Goal: Transaction & Acquisition: Purchase product/service

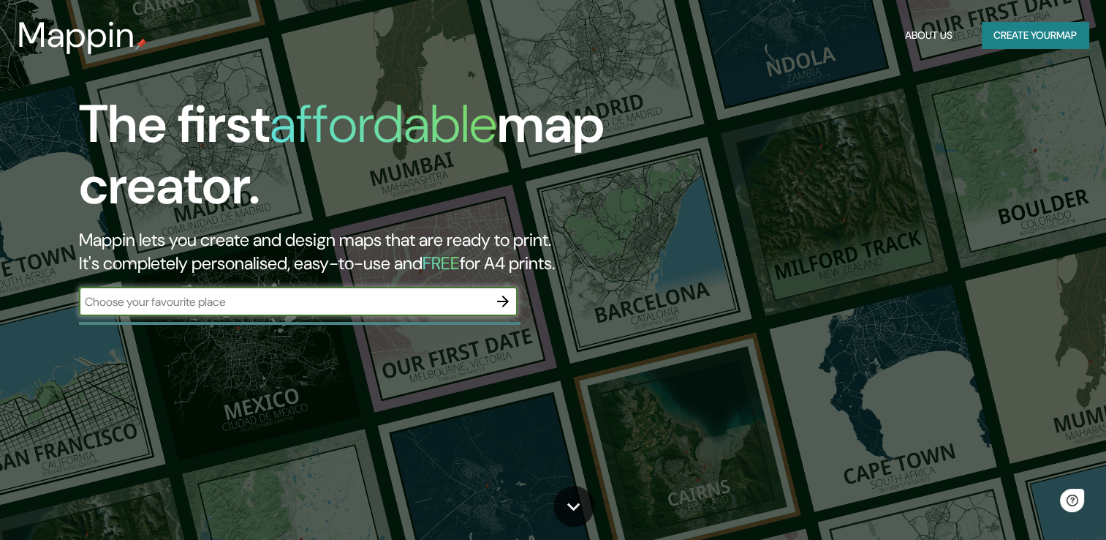
click at [500, 303] on icon "button" at bounding box center [503, 301] width 18 height 18
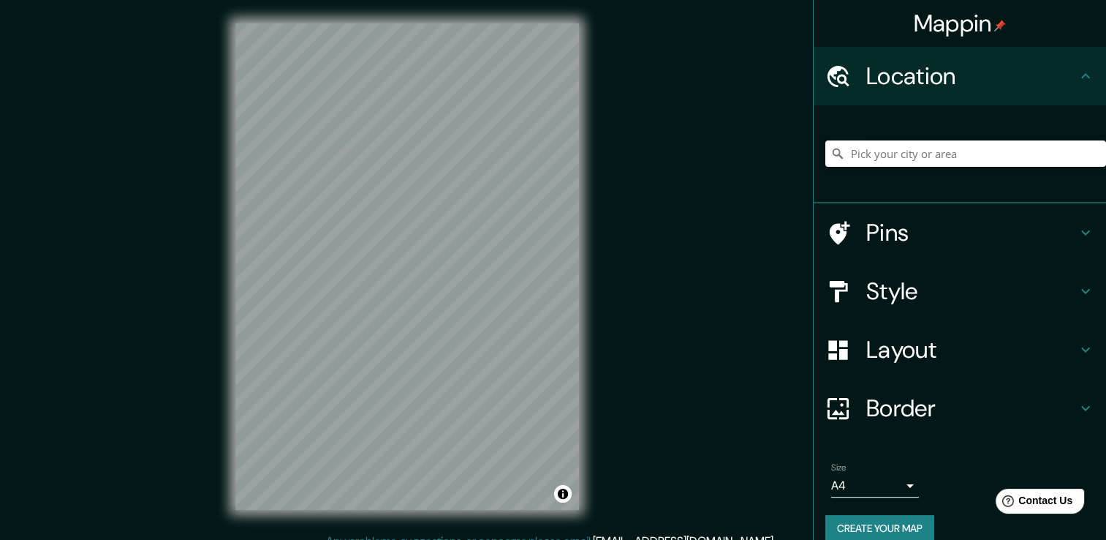
click at [883, 143] on input "Pick your city or area" at bounding box center [965, 153] width 281 height 26
click at [882, 142] on input "Pick your city or area" at bounding box center [965, 153] width 281 height 26
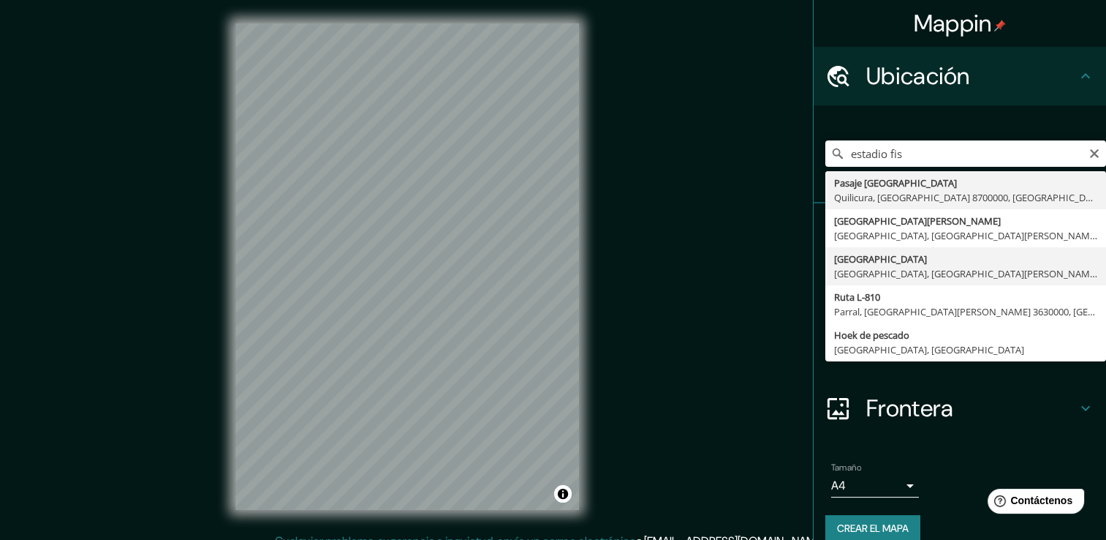
type input "[GEOGRAPHIC_DATA], [GEOGRAPHIC_DATA], [GEOGRAPHIC_DATA][PERSON_NAME], [GEOGRAPH…"
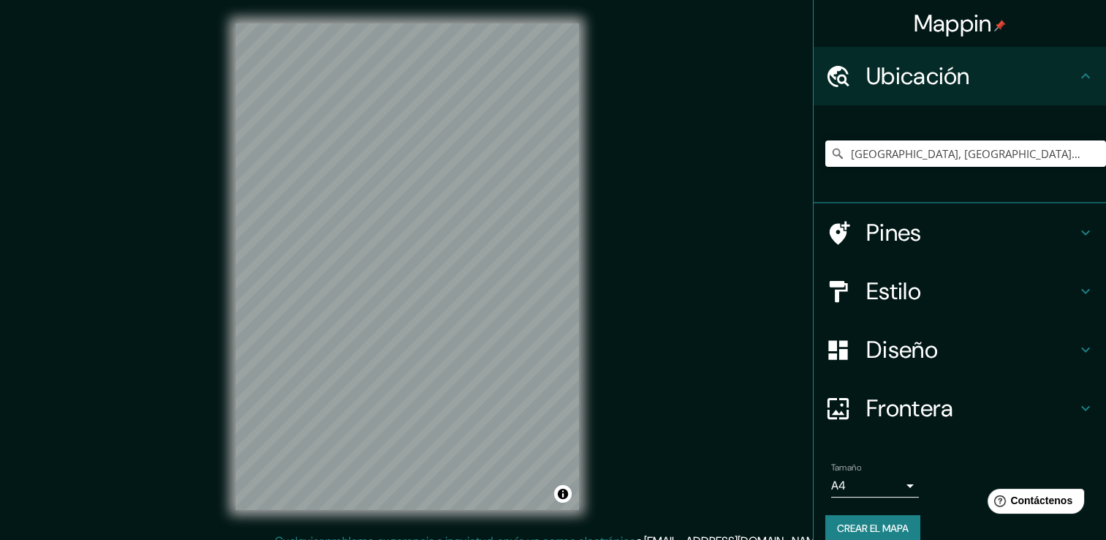
click at [956, 357] on h4 "Diseño" at bounding box center [971, 349] width 211 height 29
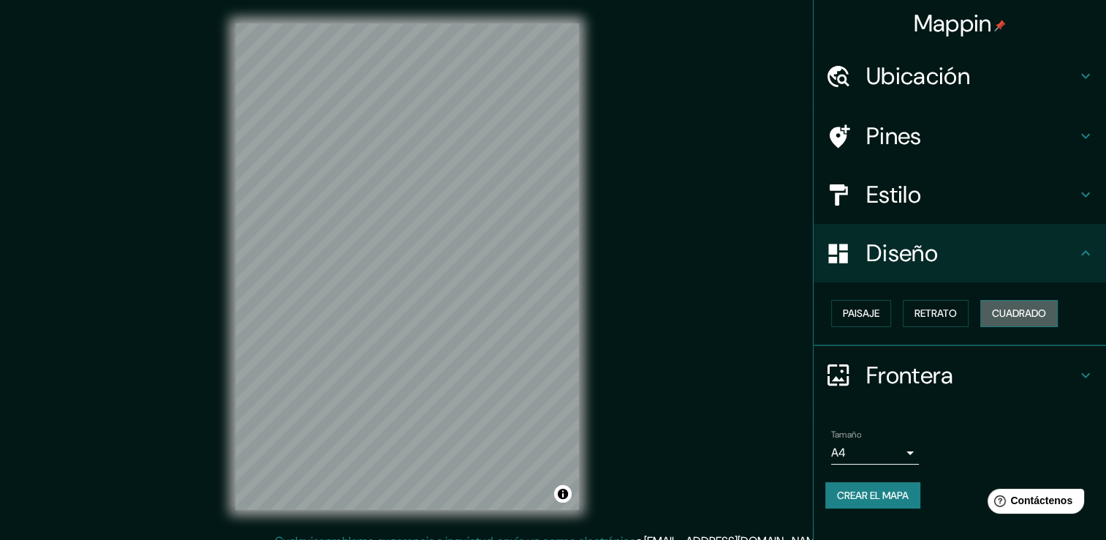
click at [1005, 311] on font "Cuadrado" at bounding box center [1019, 313] width 54 height 18
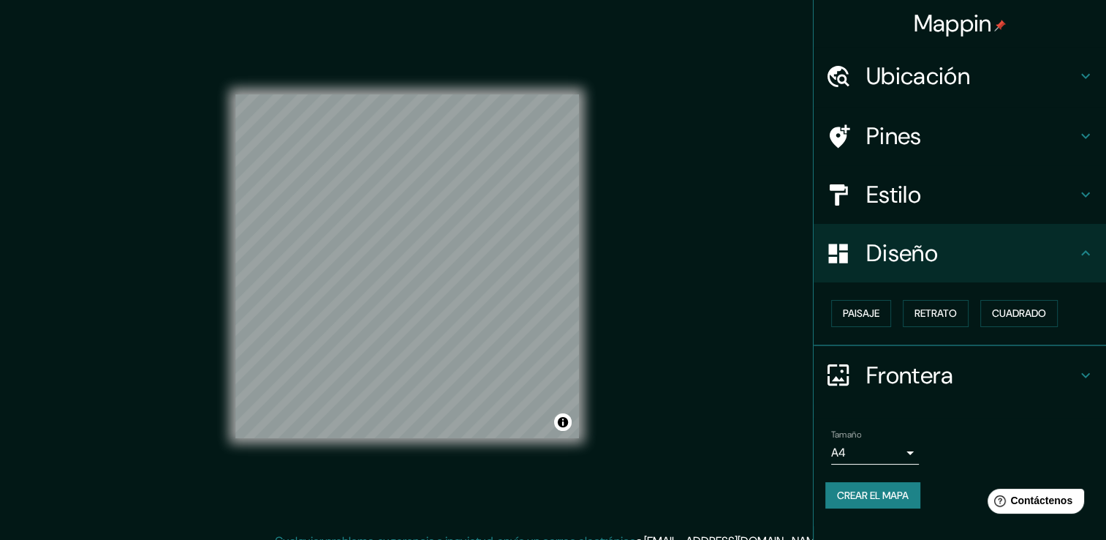
click at [1054, 132] on h4 "Pines" at bounding box center [971, 135] width 211 height 29
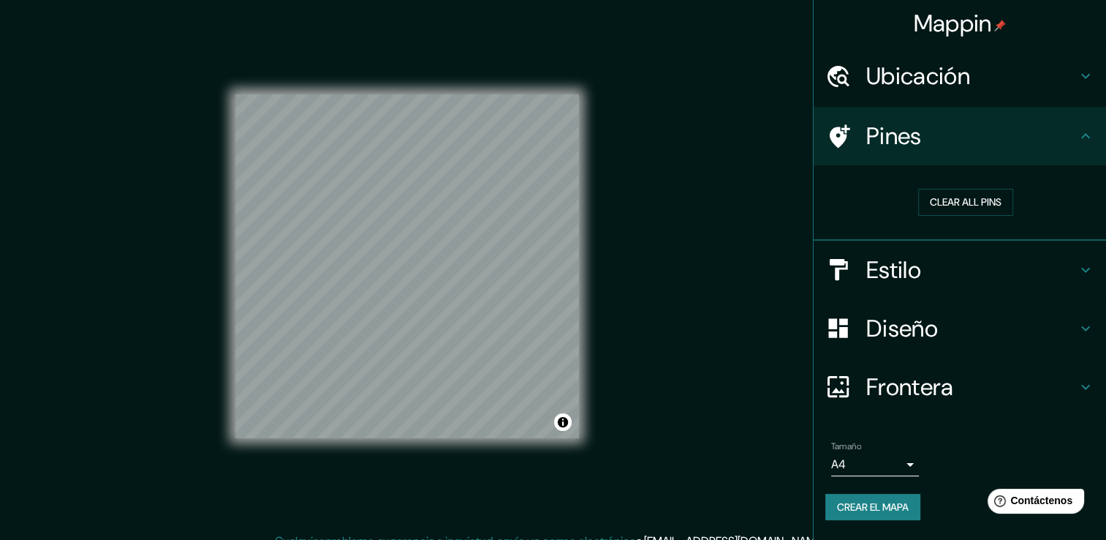
click at [1050, 135] on h4 "Pines" at bounding box center [971, 135] width 211 height 29
click at [986, 198] on font "Borrar todos los pines" at bounding box center [965, 202] width 123 height 18
click at [986, 199] on font "Borrar todos los pines" at bounding box center [965, 202] width 123 height 18
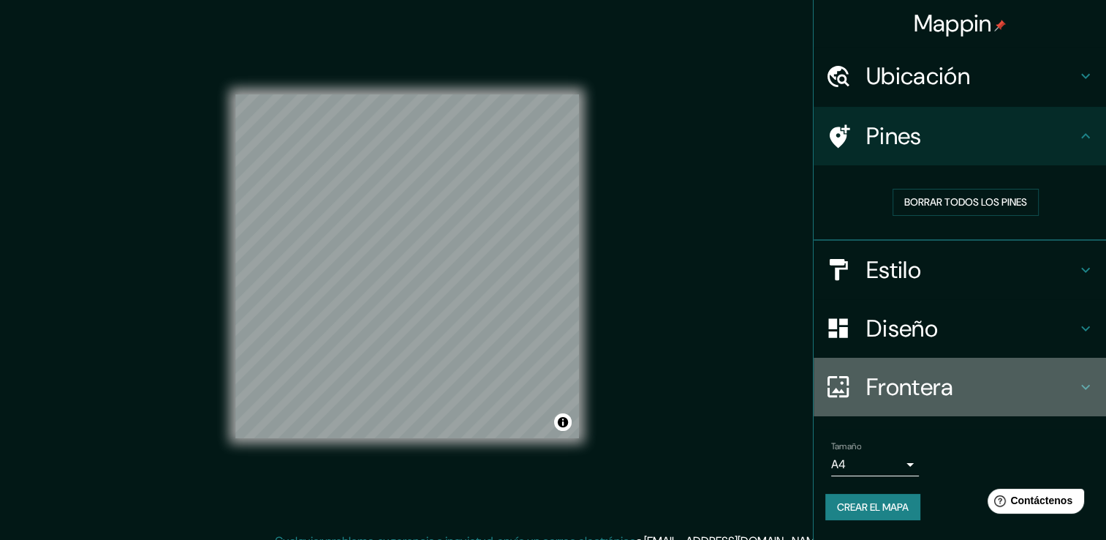
click at [972, 393] on h4 "Frontera" at bounding box center [971, 386] width 211 height 29
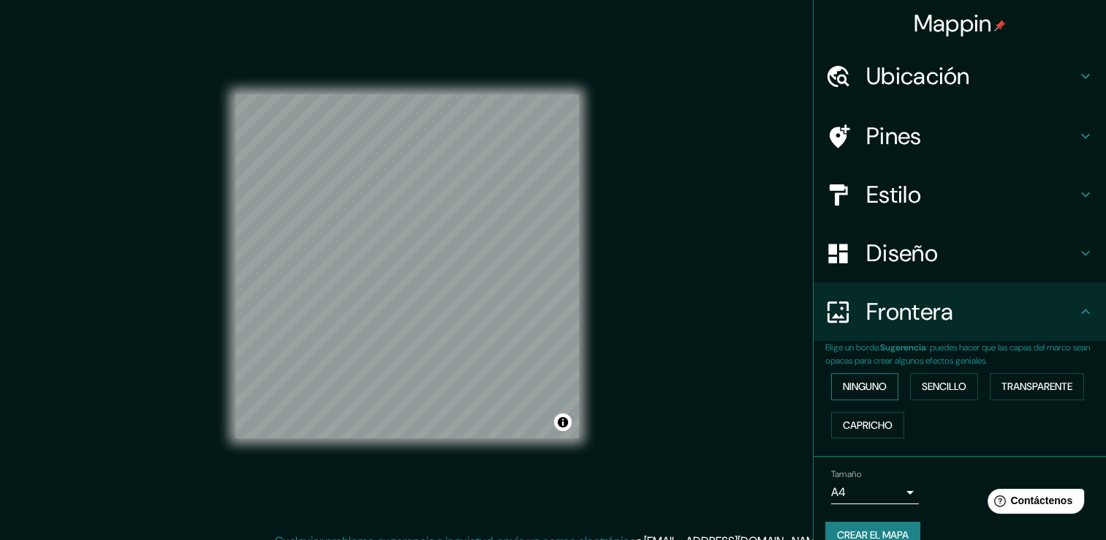
click at [881, 373] on button "Ninguno" at bounding box center [864, 386] width 67 height 27
click at [874, 388] on font "Ninguno" at bounding box center [865, 386] width 44 height 18
click at [922, 379] on font "Sencillo" at bounding box center [944, 386] width 45 height 18
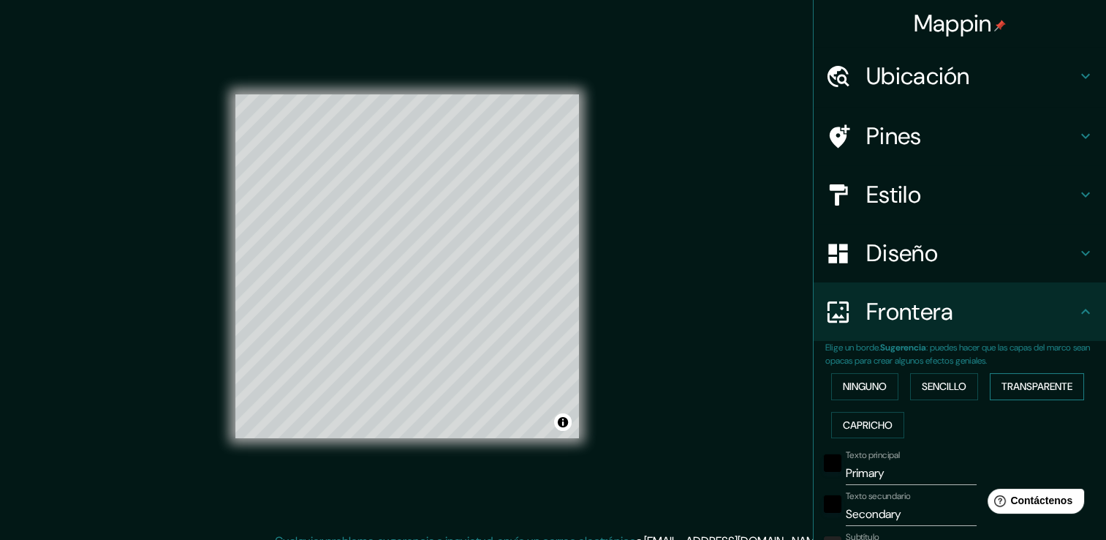
click at [1016, 383] on font "Transparente" at bounding box center [1037, 386] width 71 height 18
click at [876, 423] on font "Capricho" at bounding box center [868, 425] width 50 height 18
click at [864, 382] on font "Ninguno" at bounding box center [865, 386] width 44 height 18
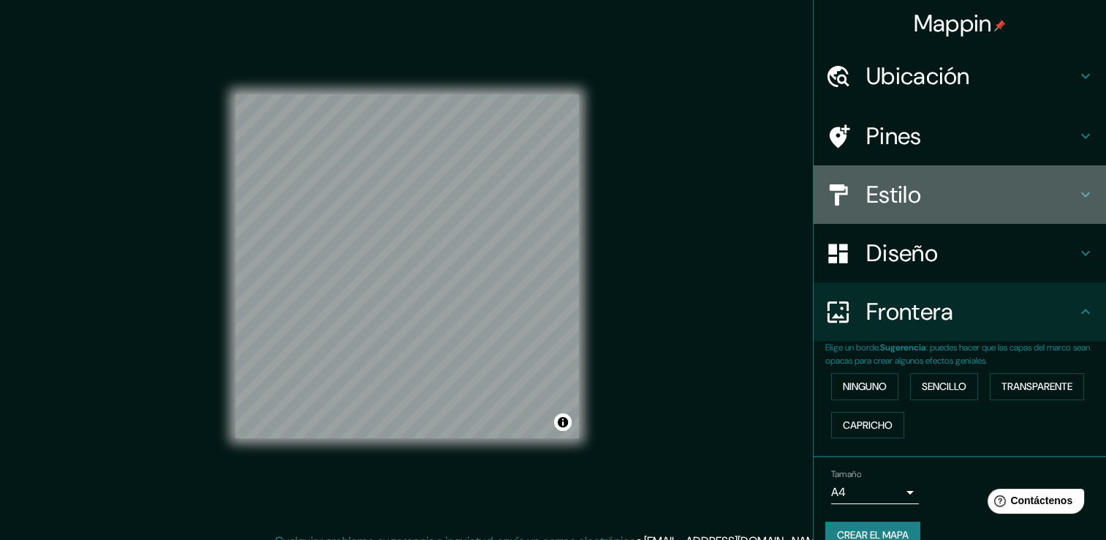
click at [961, 186] on h4 "Estilo" at bounding box center [971, 194] width 211 height 29
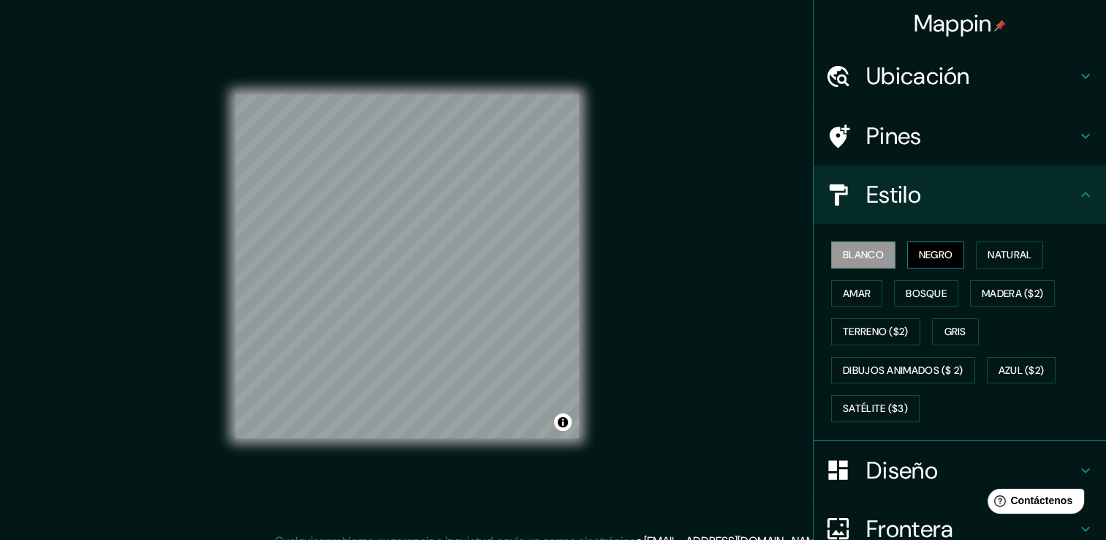
click at [933, 248] on font "Negro" at bounding box center [936, 255] width 34 height 18
click at [988, 252] on font "Natural" at bounding box center [1010, 255] width 44 height 18
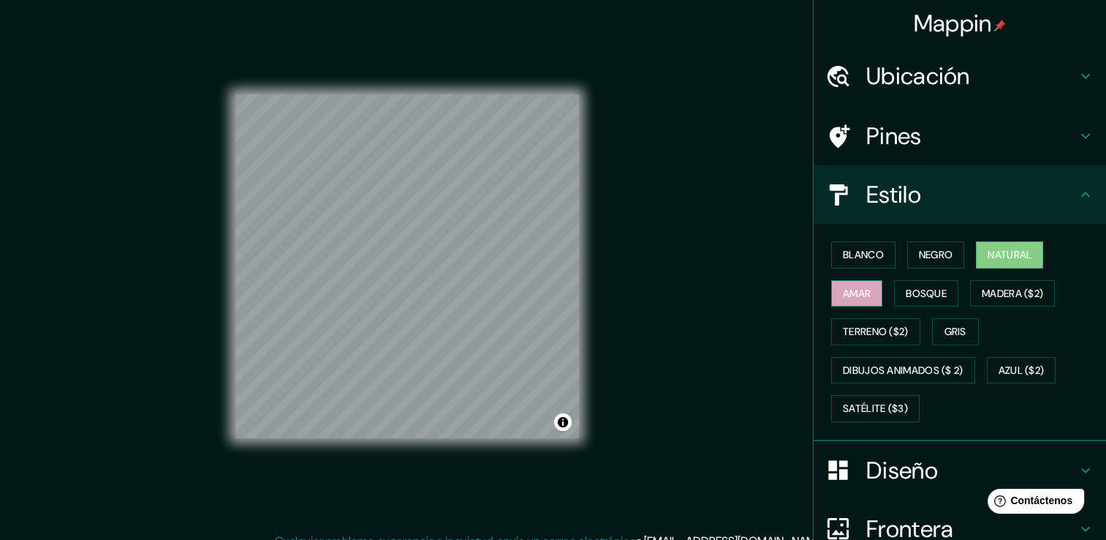
click at [848, 298] on font "Amar" at bounding box center [857, 293] width 28 height 18
click at [923, 297] on font "Bosque" at bounding box center [926, 293] width 41 height 18
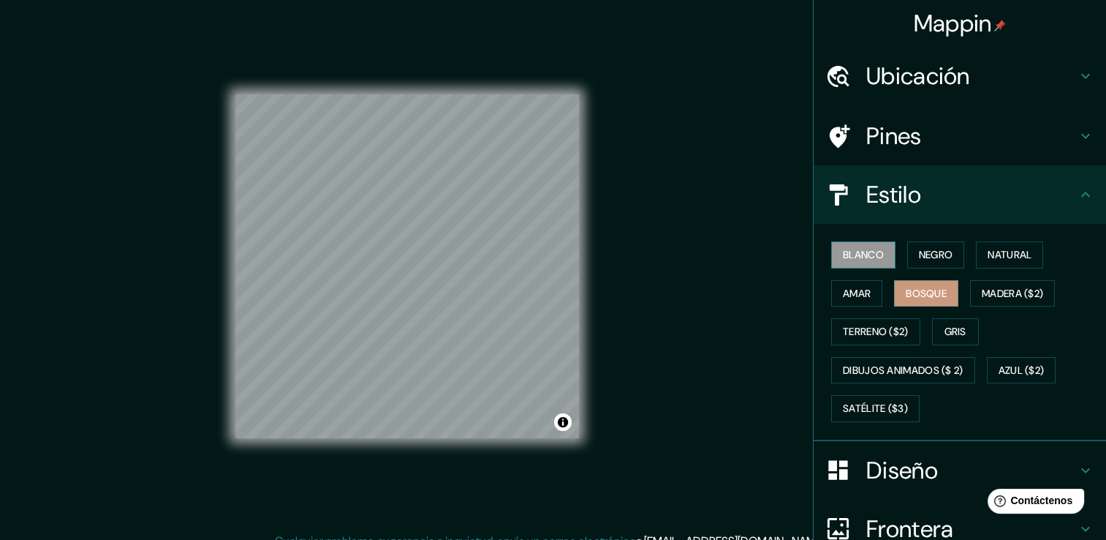
click at [860, 246] on font "Blanco" at bounding box center [863, 255] width 41 height 18
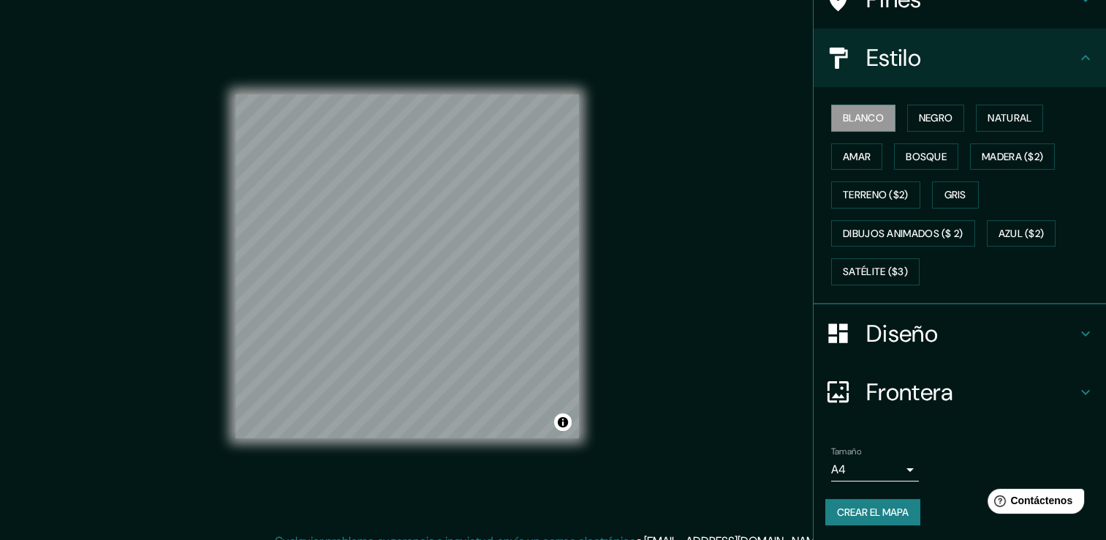
scroll to position [16, 0]
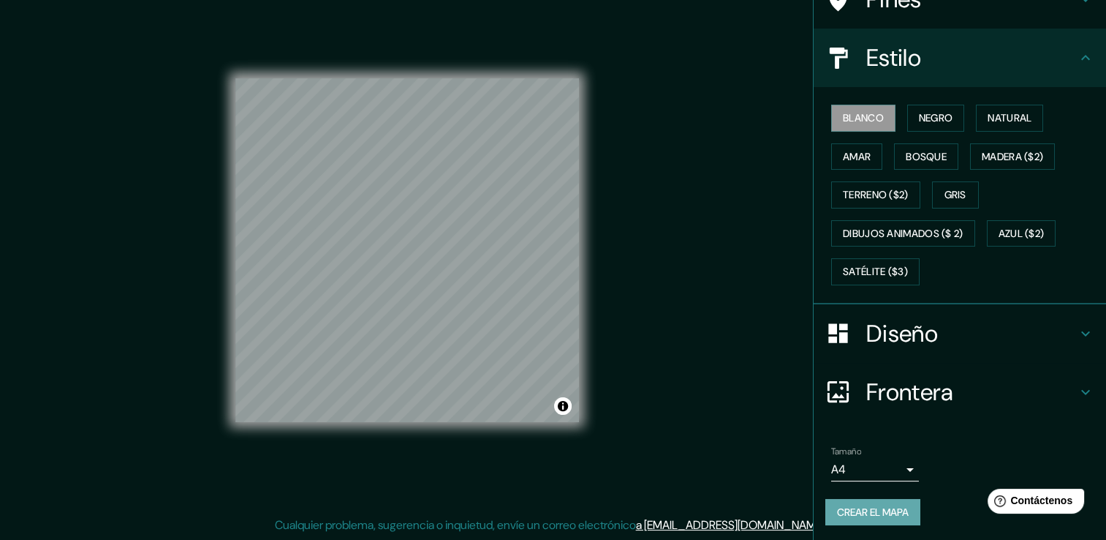
click at [879, 512] on font "Crear el mapa" at bounding box center [873, 512] width 72 height 18
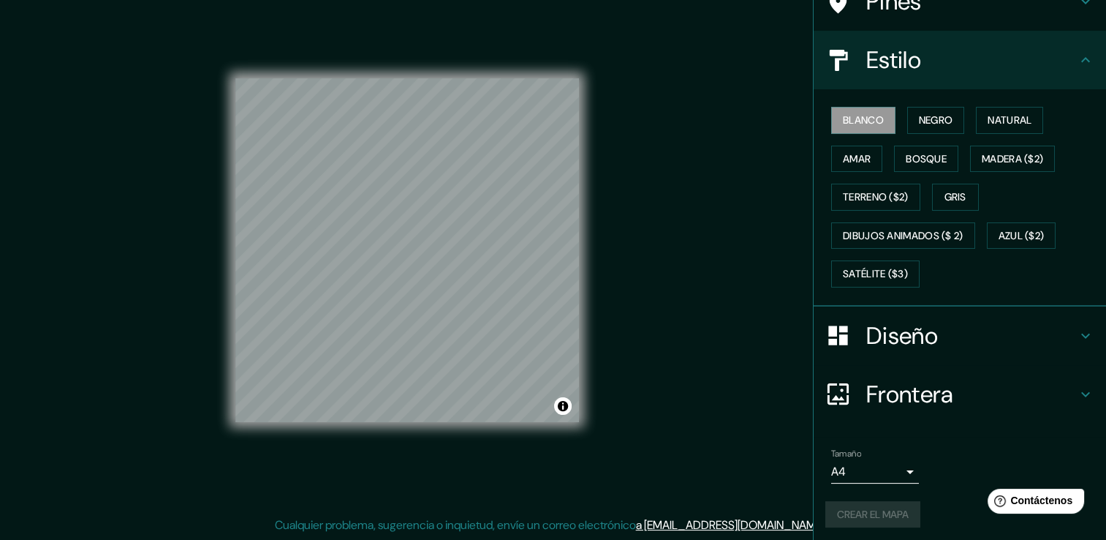
scroll to position [137, 0]
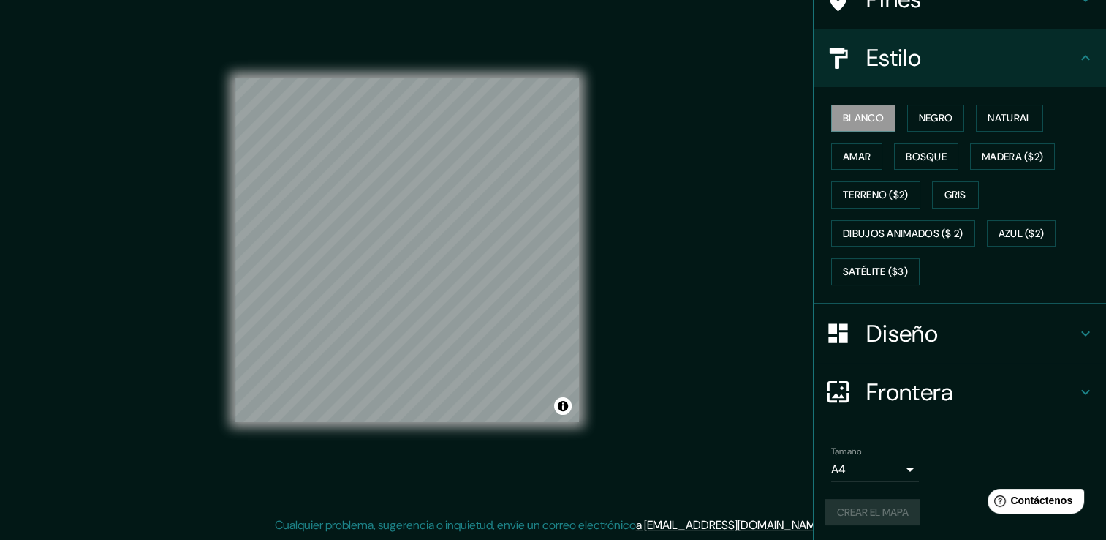
click at [869, 507] on div "Crear el mapa" at bounding box center [959, 512] width 269 height 27
click at [852, 499] on button "Crear el mapa" at bounding box center [872, 512] width 95 height 27
